Goal: Task Accomplishment & Management: Complete application form

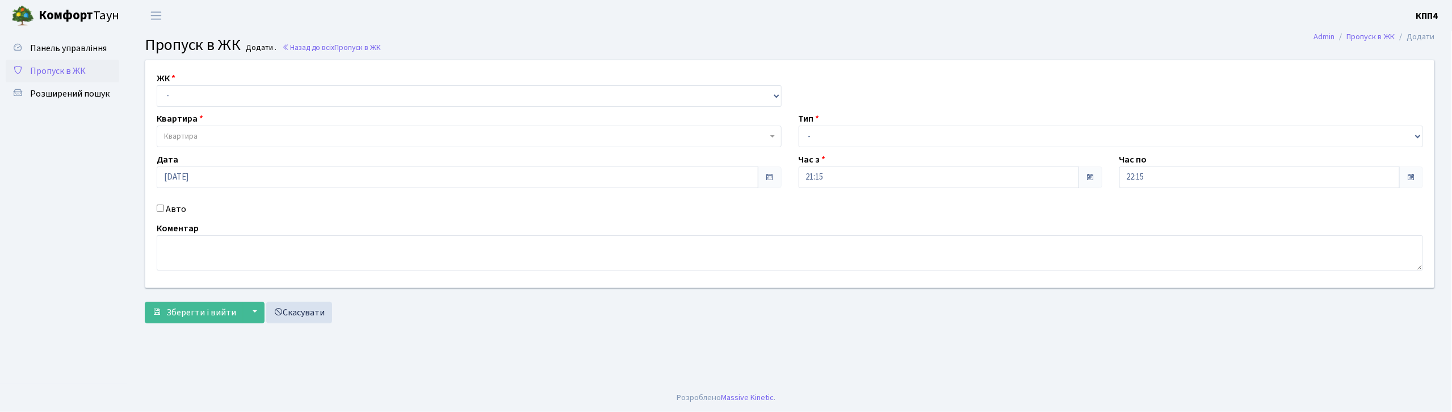
click at [158, 209] on input "Авто" at bounding box center [160, 207] width 7 height 7
checkbox input "true"
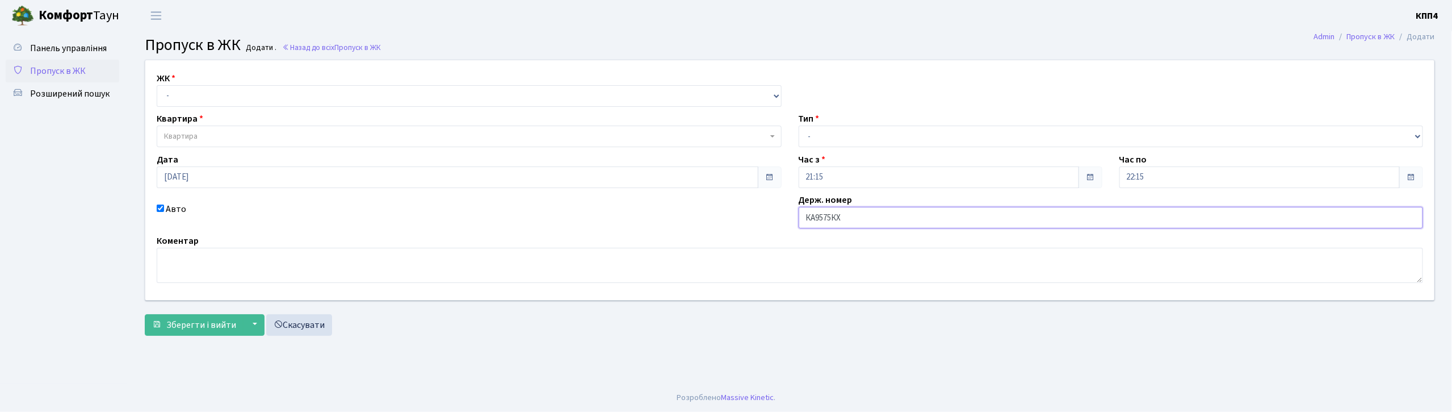
type input "КА9575КХ"
click at [187, 93] on select "- КТ, вул. Регенераторна, 4 КТ2, просп. Соборності, 17 КТ3, вул. Березнева, 16 …" at bounding box center [469, 96] width 625 height 22
select select "271"
click at [157, 85] on select "- КТ, вул. Регенераторна, 4 КТ2, просп. Соборності, 17 КТ3, вул. Березнева, 16 …" at bounding box center [469, 96] width 625 height 22
select select
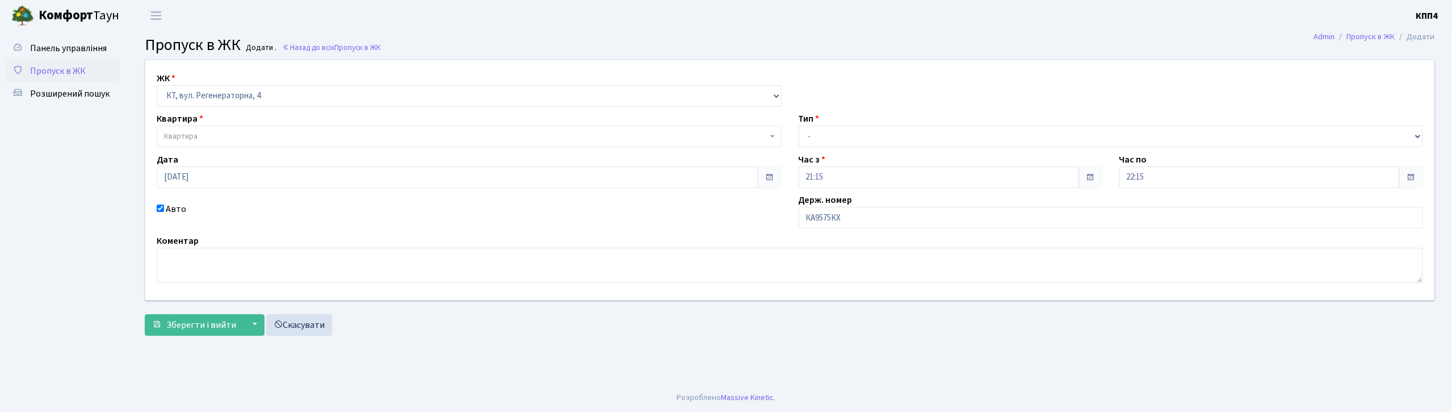
click at [181, 139] on span "Квартира" at bounding box center [180, 136] width 33 height 11
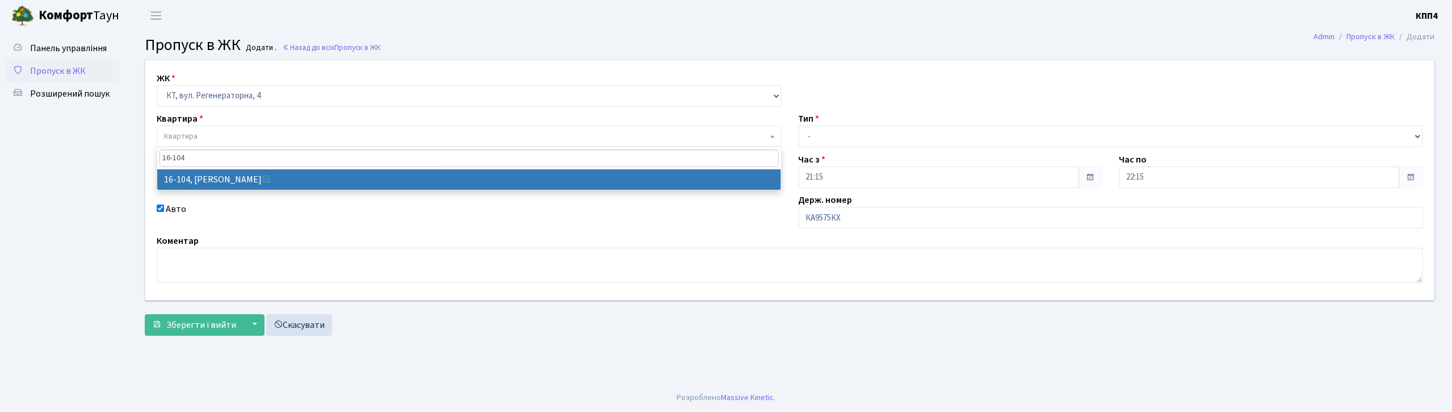
type input "16-104"
select select "8665"
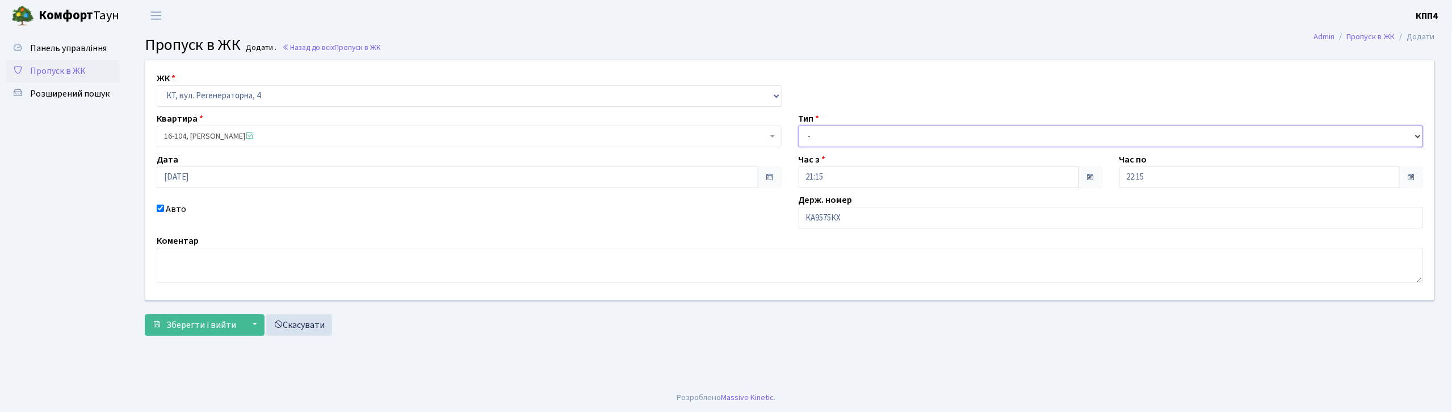
click at [823, 135] on select "- Доставка Таксі Гості Сервіс" at bounding box center [1111, 136] width 625 height 22
select select "2"
click at [799, 125] on select "- Доставка Таксі Гості Сервіс" at bounding box center [1111, 136] width 625 height 22
click at [178, 324] on span "Зберегти і вийти" at bounding box center [201, 324] width 70 height 12
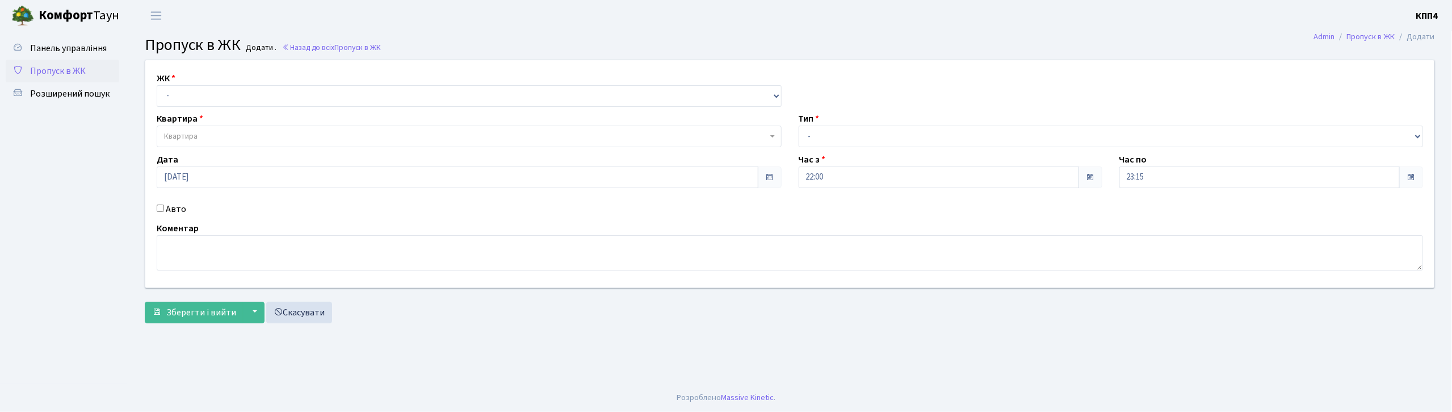
click at [160, 209] on input "Авто" at bounding box center [160, 207] width 7 height 7
checkbox input "true"
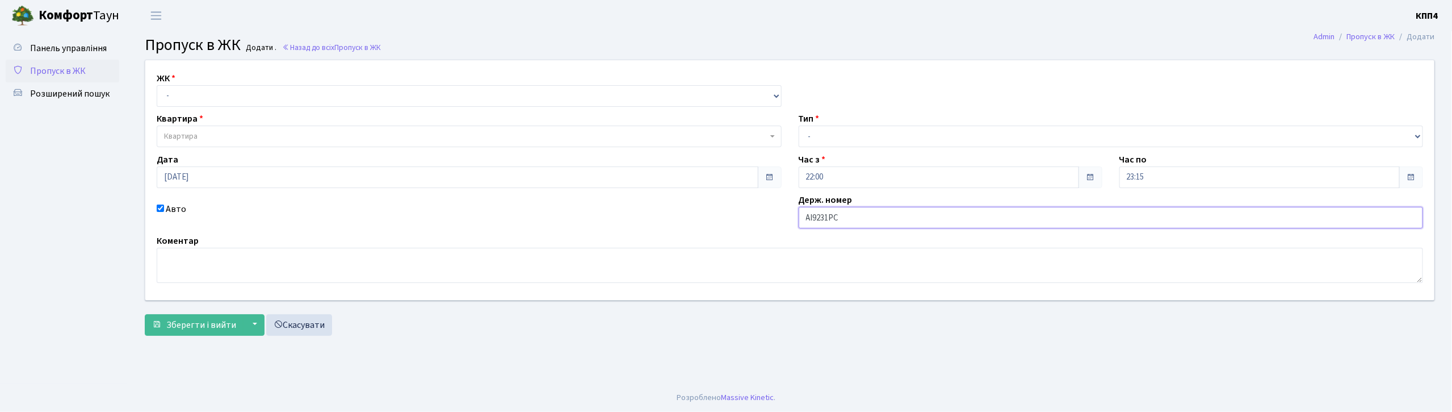
type input "АІ9231РС"
click at [232, 91] on select "- КТ, вул. Регенераторна, 4 КТ2, просп. Соборності, 17 КТ3, вул. Березнева, 16 …" at bounding box center [469, 96] width 625 height 22
select select "271"
click at [157, 85] on select "- КТ, вул. Регенераторна, 4 КТ2, просп. Соборності, 17 КТ3, вул. Березнева, 16 …" at bounding box center [469, 96] width 625 height 22
select select
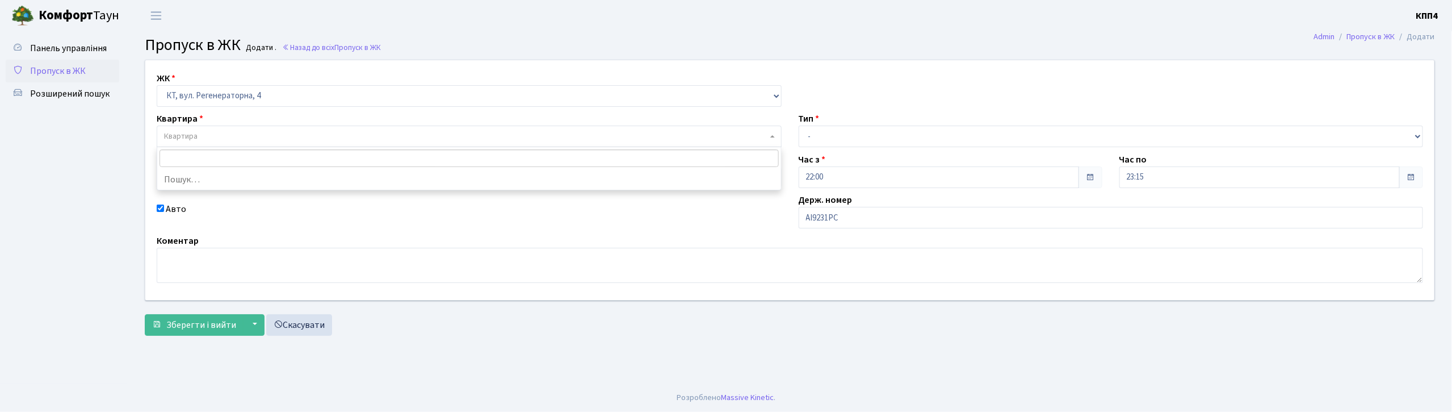
click at [219, 136] on span "Квартира" at bounding box center [465, 136] width 603 height 11
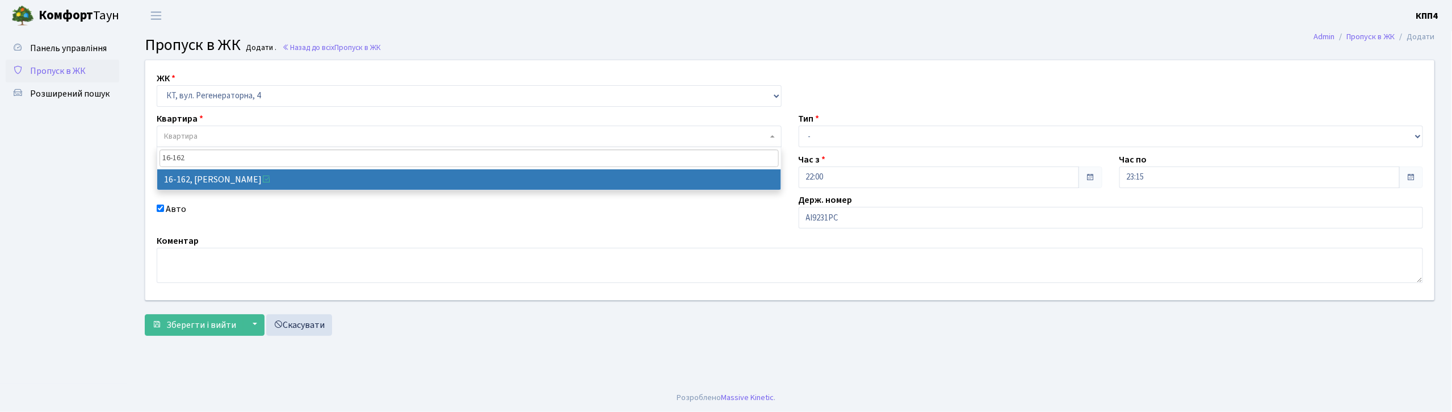
type input "16-162"
select select "8723"
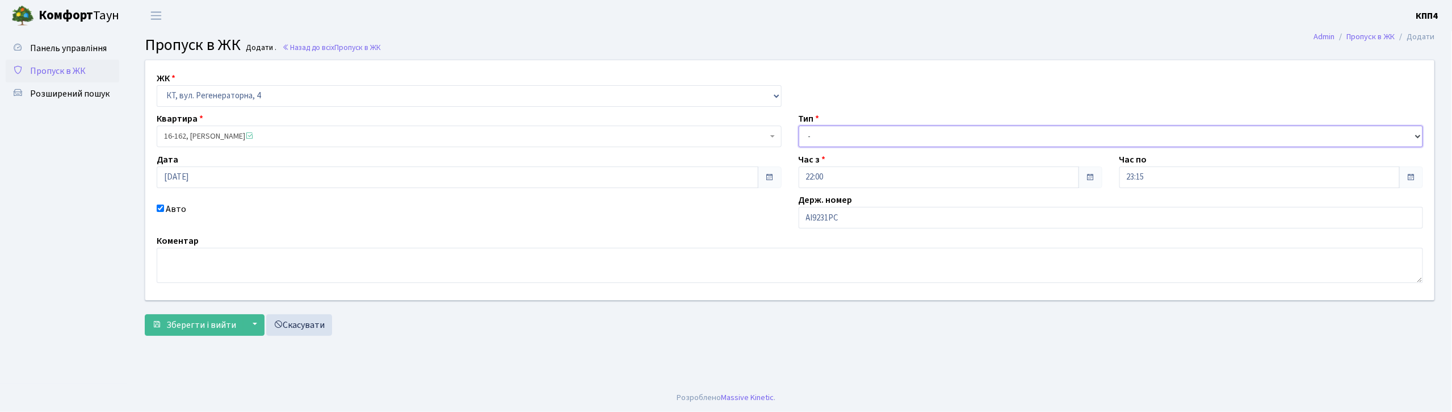
click at [816, 128] on select "- Доставка Таксі Гості Сервіс" at bounding box center [1111, 136] width 625 height 22
select select "2"
click at [799, 125] on select "- Доставка Таксі Гості Сервіс" at bounding box center [1111, 136] width 625 height 22
click at [215, 324] on span "Зберегти і вийти" at bounding box center [201, 324] width 70 height 12
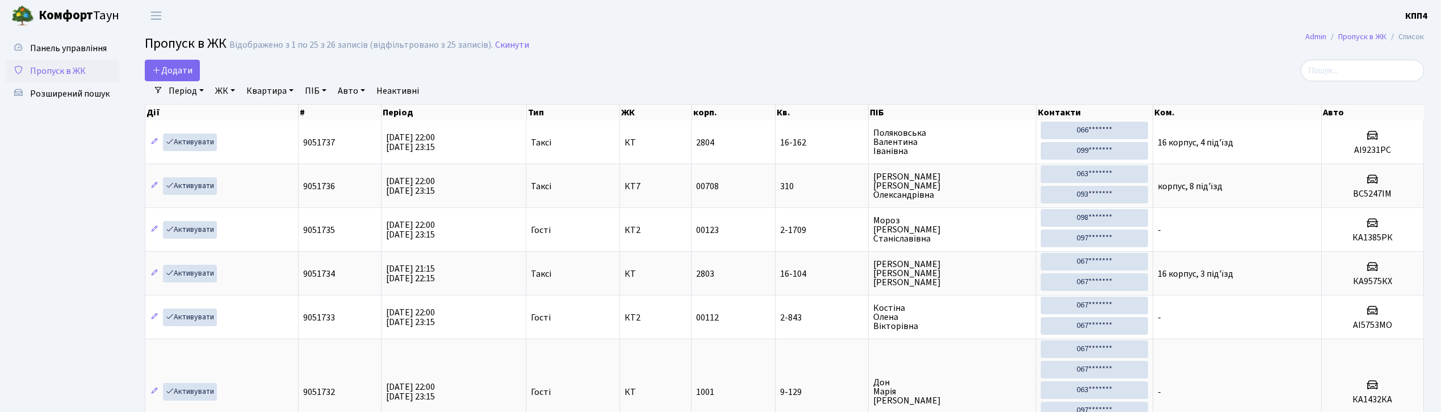
select select "25"
